Goal: Information Seeking & Learning: Learn about a topic

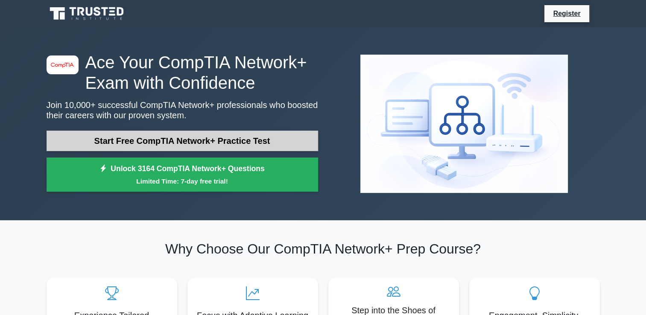
click at [257, 143] on link "Start Free CompTIA Network+ Practice Test" at bounding box center [183, 141] width 272 height 21
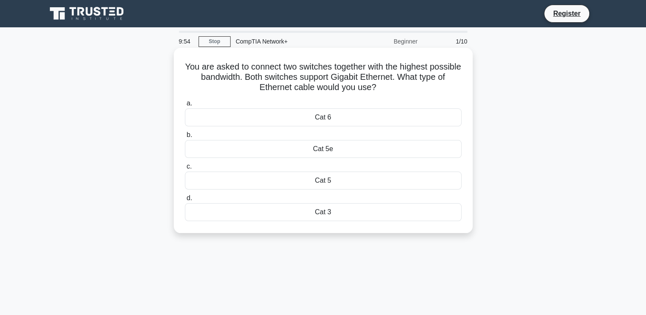
click at [276, 120] on div "Cat 6" at bounding box center [323, 118] width 277 height 18
click at [185, 106] on input "a. Cat 6" at bounding box center [185, 104] width 0 height 6
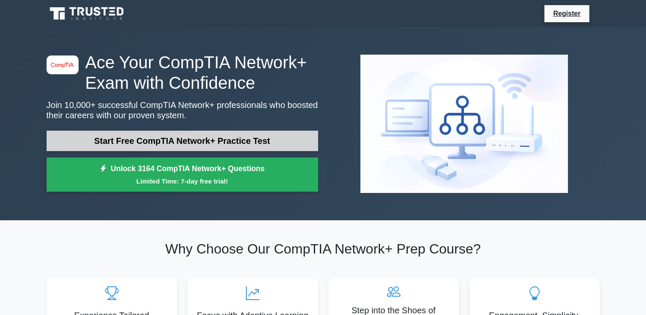
click at [153, 148] on link "Start Free CompTIA Network+ Practice Test" at bounding box center [183, 141] width 272 height 21
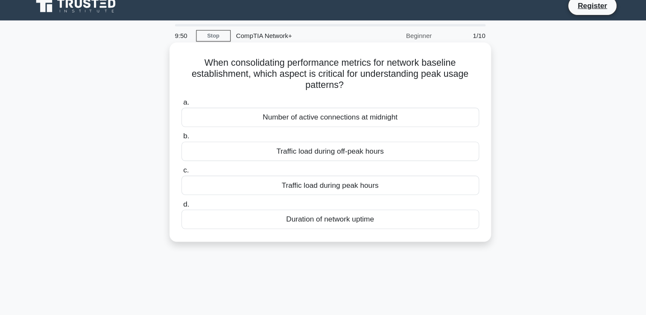
drag, startPoint x: 203, startPoint y: 66, endPoint x: 367, endPoint y: 210, distance: 217.9
click at [367, 210] on div "When consolidating performance metrics for network baseline establishment, whic…" at bounding box center [323, 140] width 292 height 179
copy div "When consolidating performance metrics for network baseline establishment, whic…"
click at [322, 176] on div "Traffic load during peak hours" at bounding box center [323, 181] width 277 height 18
click at [185, 170] on input "c. Traffic load during peak hours" at bounding box center [185, 167] width 0 height 6
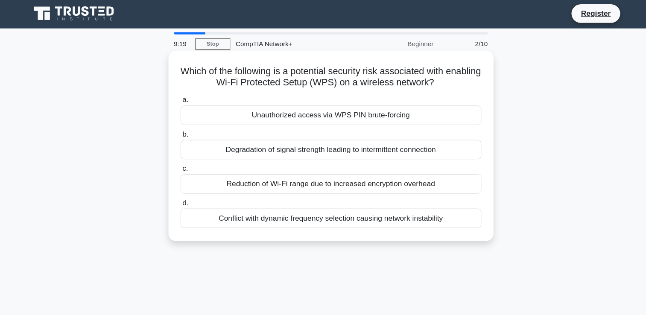
drag, startPoint x: 197, startPoint y: 70, endPoint x: 430, endPoint y: 204, distance: 268.9
click at [430, 204] on div "Which of the following is a potential security risk associated with enabling Wi…" at bounding box center [323, 135] width 292 height 168
copy div "Which of the following is a potential security risk associated with enabling Wi…"
click at [299, 105] on div "Unauthorized access via WPS PIN brute-forcing" at bounding box center [323, 107] width 277 height 18
click at [185, 96] on input "a. Unauthorized access via WPS PIN brute-forcing" at bounding box center [185, 94] width 0 height 6
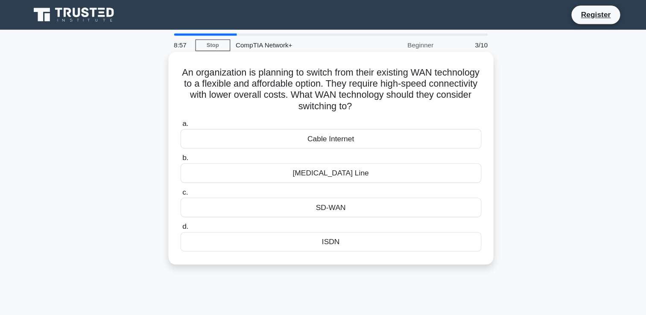
drag, startPoint x: 202, startPoint y: 64, endPoint x: 336, endPoint y: 228, distance: 212.2
click at [336, 228] on div "An organization is planning to switch from their existing WAN technology to a f…" at bounding box center [323, 145] width 292 height 189
copy div "An organization is planning to switch from their existing WAN technology to a f…"
click at [320, 194] on div "SD-WAN" at bounding box center [323, 191] width 277 height 18
click at [185, 180] on input "c. SD-WAN" at bounding box center [185, 177] width 0 height 6
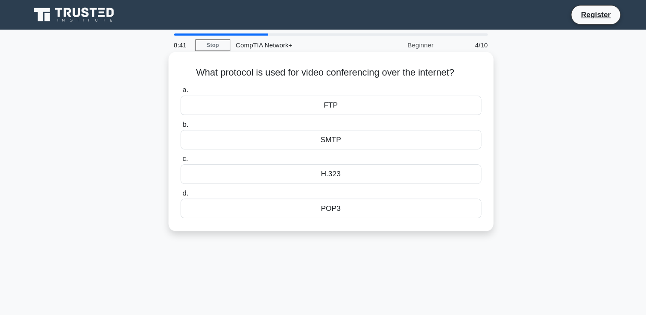
drag, startPoint x: 190, startPoint y: 67, endPoint x: 339, endPoint y: 210, distance: 205.8
click at [339, 210] on div "What protocol is used for video conferencing over the internet? .spinner_0XTQ{t…" at bounding box center [323, 130] width 299 height 165
copy div "What protocol is used for video conferencing over the internet? .spinner_0XTQ{t…"
click at [331, 160] on div "H.323" at bounding box center [323, 160] width 277 height 18
click at [185, 149] on input "c. H.323" at bounding box center [185, 147] width 0 height 6
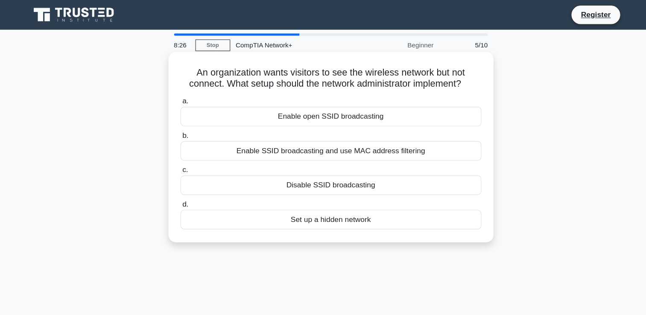
drag, startPoint x: 198, startPoint y: 63, endPoint x: 365, endPoint y: 217, distance: 226.7
click at [365, 217] on div "An organization wants visitors to see the wireless network but not connect. Wha…" at bounding box center [323, 135] width 292 height 168
copy div "An organization wants visitors to see the wireless network but not connect. Wha…"
click at [279, 141] on div "Enable SSID broadcasting and use MAC address filtering" at bounding box center [323, 139] width 277 height 18
click at [185, 128] on input "b. Enable SSID broadcasting and use MAC address filtering" at bounding box center [185, 125] width 0 height 6
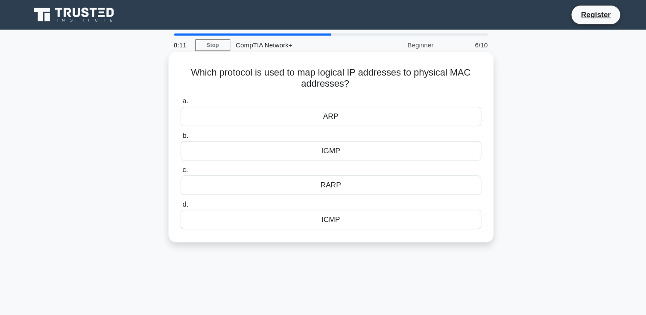
drag, startPoint x: 188, startPoint y: 63, endPoint x: 335, endPoint y: 214, distance: 211.2
click at [335, 214] on div "Which protocol is used to map logical IP addresses to physical MAC addresses? .…" at bounding box center [323, 135] width 292 height 168
copy div "Which protocol is used to map logical IP addresses to physical MAC addresses? .…"
click at [324, 111] on div "ARP" at bounding box center [323, 107] width 277 height 18
click at [185, 96] on input "a. ARP" at bounding box center [185, 94] width 0 height 6
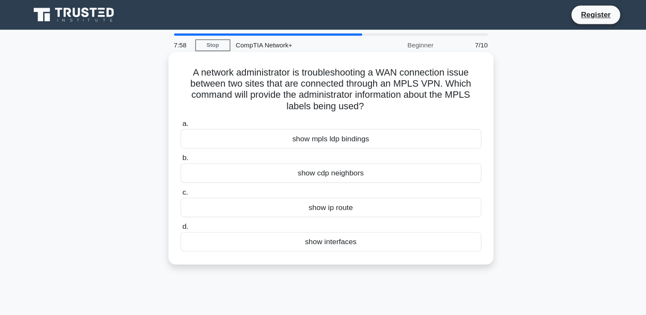
drag, startPoint x: 185, startPoint y: 65, endPoint x: 365, endPoint y: 223, distance: 240.4
click at [365, 223] on div "A network administrator is troubleshooting a WAN connection issue between two s…" at bounding box center [323, 145] width 292 height 189
copy div "A network administrator is troubleshooting a WAN connection issue between two s…"
click at [340, 128] on div "show mpls ldp bindings" at bounding box center [323, 128] width 277 height 18
click at [185, 117] on input "a. show mpls ldp bindings" at bounding box center [185, 114] width 0 height 6
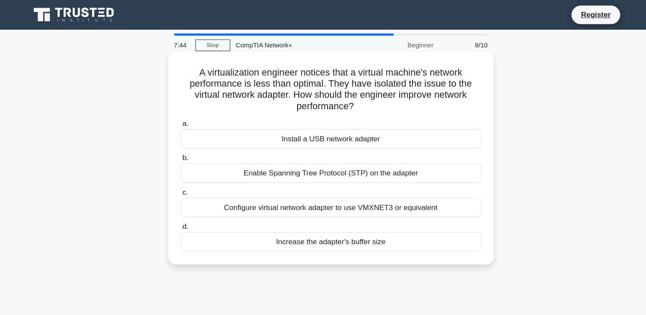
drag, startPoint x: 198, startPoint y: 62, endPoint x: 382, endPoint y: 219, distance: 242.4
click at [382, 219] on div "A virtualization engineer notices that a virtual machine's network performance …" at bounding box center [323, 145] width 292 height 189
copy div "A virtualization engineer notices that a virtual machine's network performance …"
click at [311, 188] on div "Configure virtual network adapter to use VMXNET3 or equivalent" at bounding box center [323, 191] width 277 height 18
click at [185, 180] on input "c. Configure virtual network adapter to use VMXNET3 or equivalent" at bounding box center [185, 177] width 0 height 6
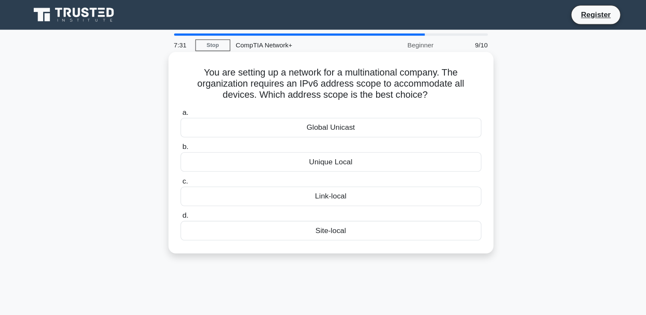
drag, startPoint x: 202, startPoint y: 66, endPoint x: 343, endPoint y: 211, distance: 202.7
click at [343, 211] on div "You are setting up a network for a multinational company. The organization requ…" at bounding box center [323, 140] width 292 height 179
copy div "You are setting up a network for a multinational company. The organization requ…"
click at [323, 120] on div "Global Unicast" at bounding box center [323, 118] width 277 height 18
click at [185, 106] on input "a. Global Unicast" at bounding box center [185, 104] width 0 height 6
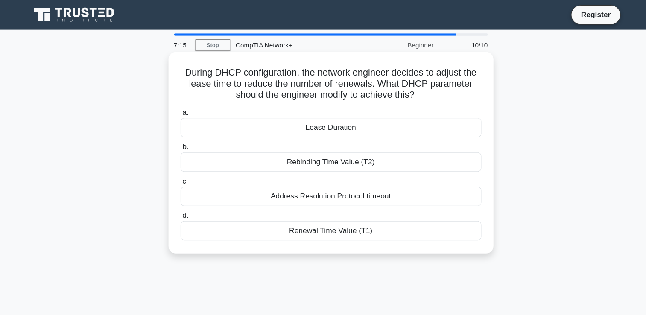
drag, startPoint x: 185, startPoint y: 70, endPoint x: 365, endPoint y: 214, distance: 230.7
click at [365, 214] on div "During DHCP configuration, the network engineer decides to adjust the lease tim…" at bounding box center [323, 140] width 292 height 179
copy div "During DHCP configuration, the network engineer decides to adjust the lease tim…"
click at [328, 113] on div "Lease Duration" at bounding box center [323, 118] width 277 height 18
click at [185, 106] on input "a. Lease Duration" at bounding box center [185, 104] width 0 height 6
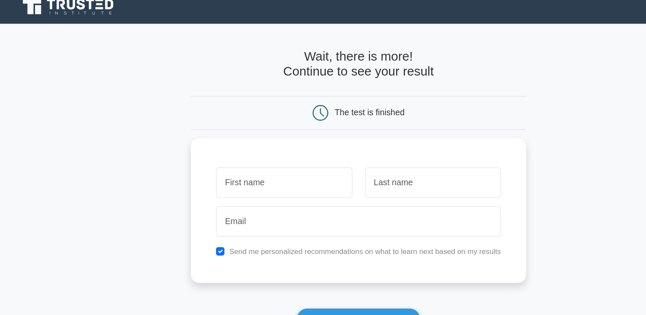
type input "h"
type input "YOusef"
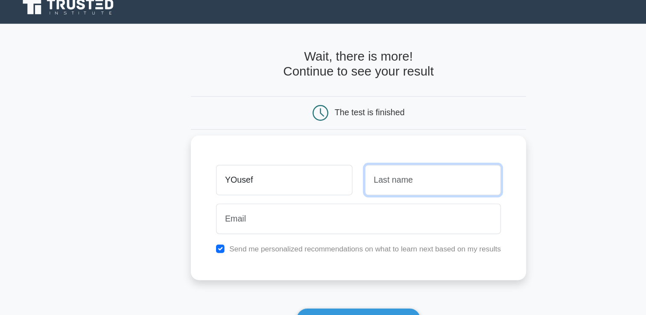
click at [358, 165] on input "text" at bounding box center [384, 154] width 111 height 25
type input "Mehrez"
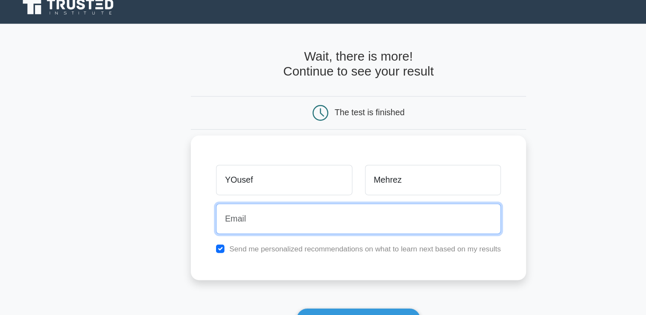
click at [346, 174] on input "email" at bounding box center [323, 186] width 232 height 25
type input "yousefmohamedmehrez@gmail.com"
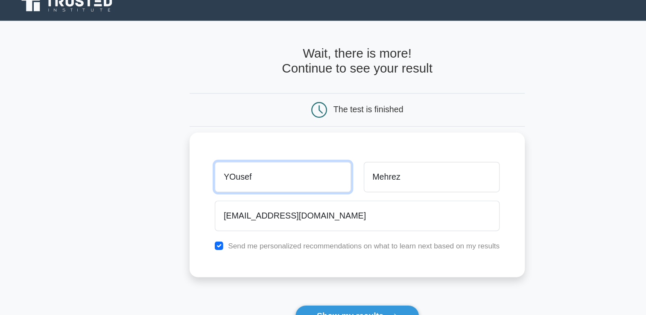
click at [226, 153] on input "YOusef" at bounding box center [262, 154] width 111 height 25
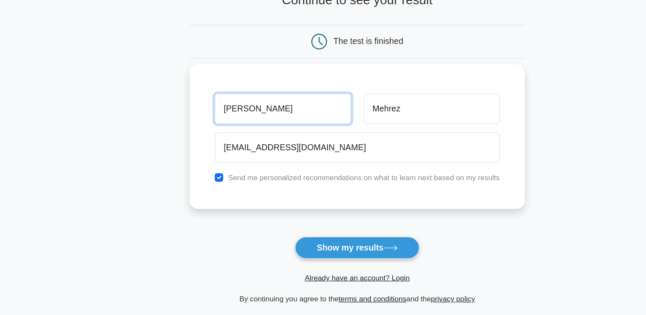
scroll to position [11, 0]
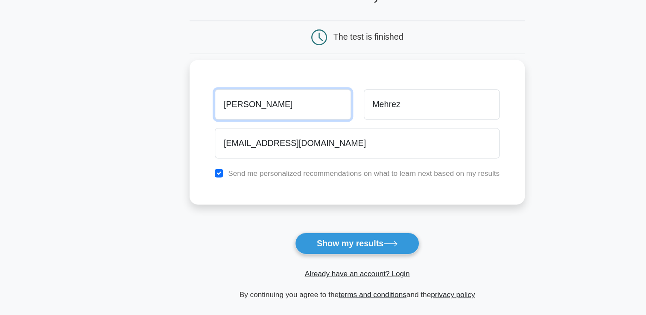
type input "[PERSON_NAME]"
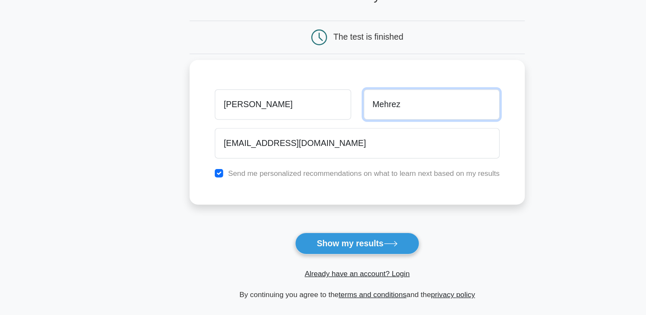
click at [375, 141] on input "Mehrez" at bounding box center [384, 144] width 111 height 25
click at [338, 146] on input "mohamed" at bounding box center [384, 144] width 111 height 25
click at [338, 146] on input "ohamed" at bounding box center [384, 144] width 111 height 25
click at [340, 144] on input "Mhamed" at bounding box center [384, 144] width 111 height 25
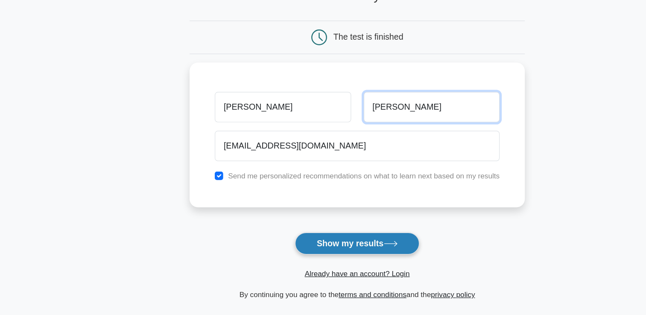
type input "Mohamed"
click at [360, 256] on button "Show my results" at bounding box center [323, 257] width 101 height 18
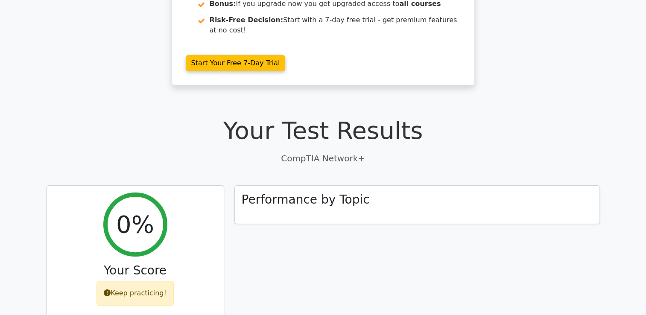
scroll to position [155, 0]
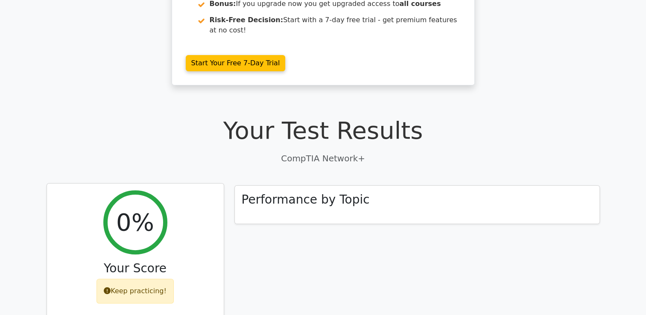
click at [155, 194] on div "0%" at bounding box center [135, 223] width 64 height 64
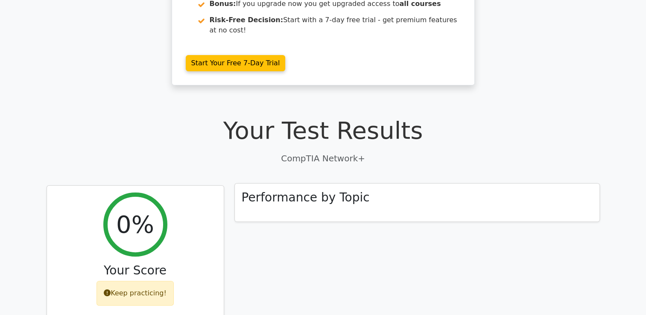
click at [270, 191] on h3 "Performance by Topic" at bounding box center [306, 198] width 128 height 15
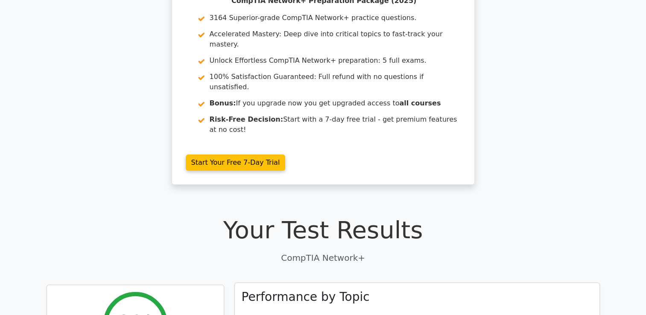
scroll to position [0, 0]
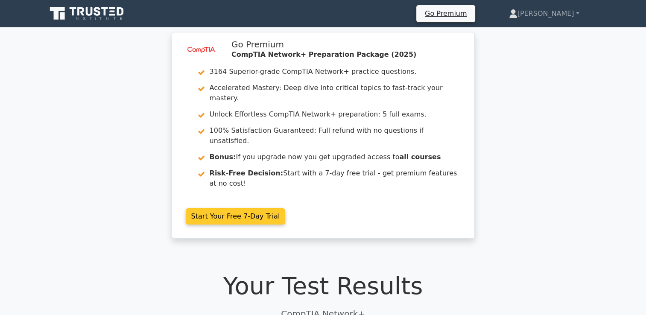
click at [263, 208] on link "Start Your Free 7-Day Trial" at bounding box center [236, 216] width 100 height 16
